Goal: Transaction & Acquisition: Purchase product/service

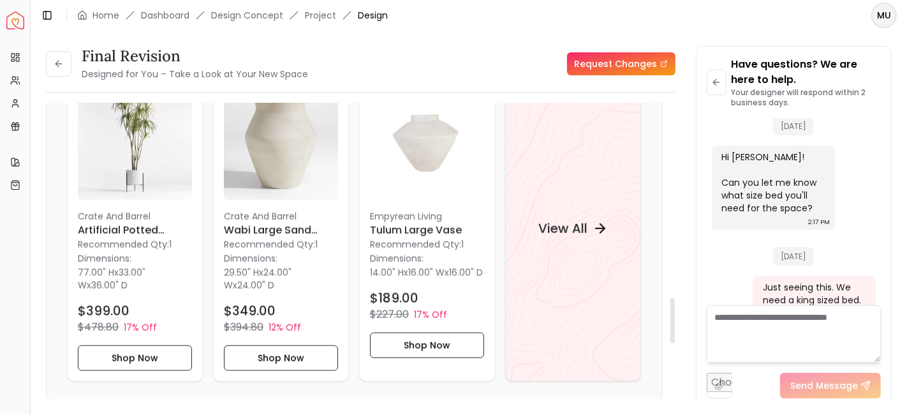
scroll to position [1277, 0]
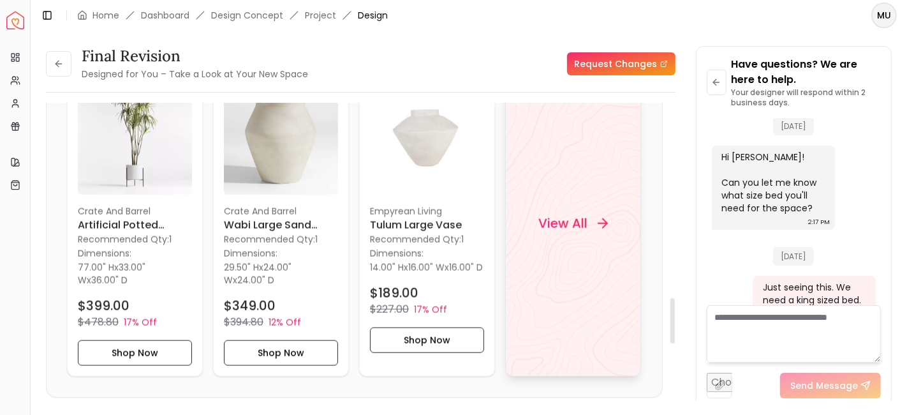
click at [550, 217] on h4 "View All" at bounding box center [563, 223] width 49 height 18
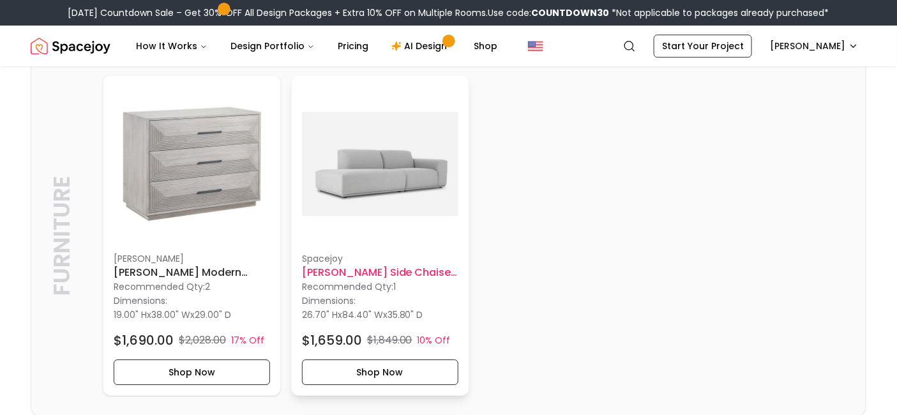
scroll to position [2818, 0]
click at [384, 267] on h6 "[PERSON_NAME] Side Chaise Sofa" at bounding box center [380, 272] width 156 height 15
click at [397, 375] on button "Shop Now" at bounding box center [380, 373] width 156 height 26
